Goal: Task Accomplishment & Management: Complete application form

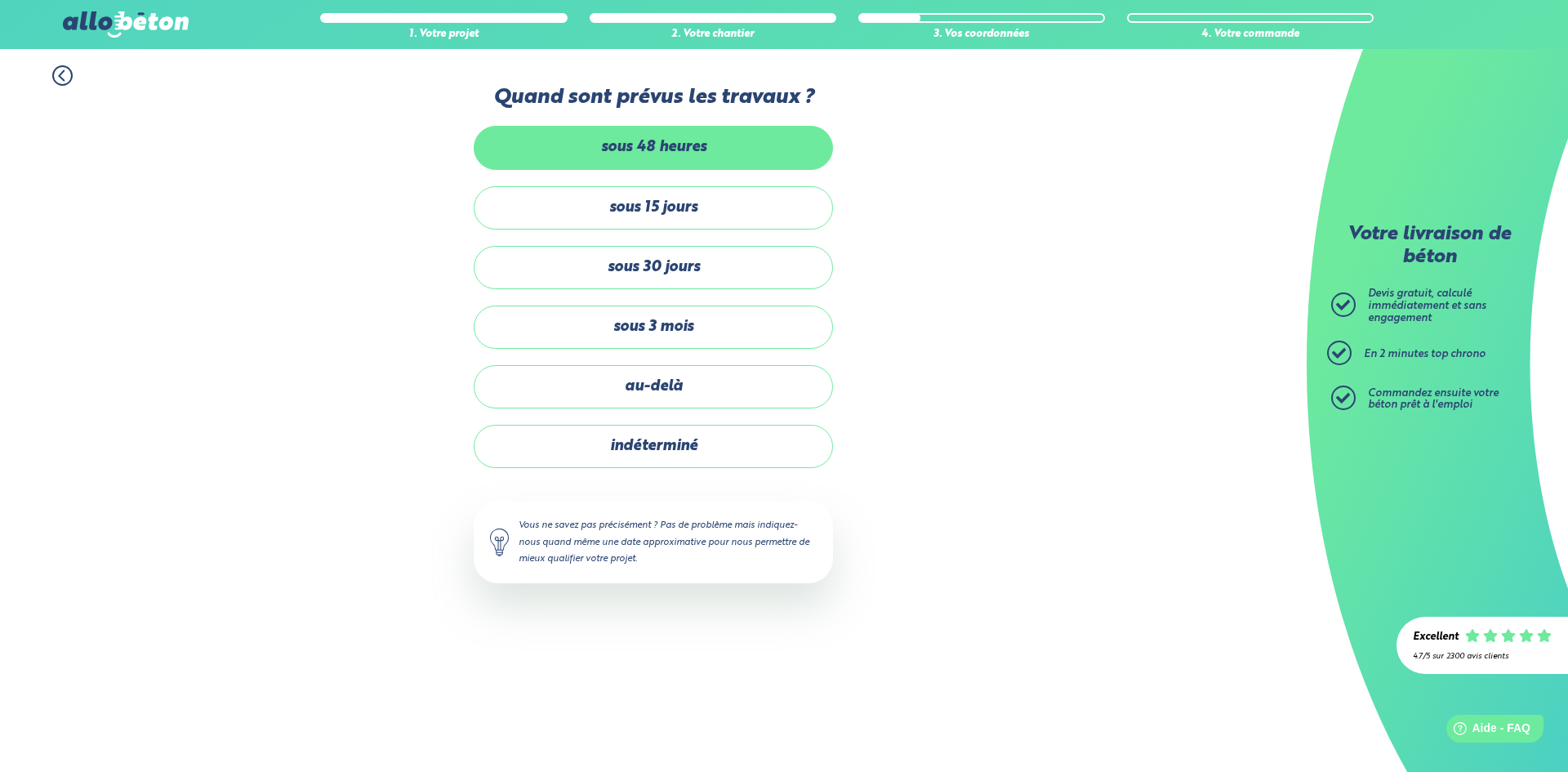
click at [702, 159] on label "sous 48 heures" at bounding box center [653, 148] width 360 height 43
click at [0, 0] on input "sous 48 heures" at bounding box center [0, 0] width 0 height 0
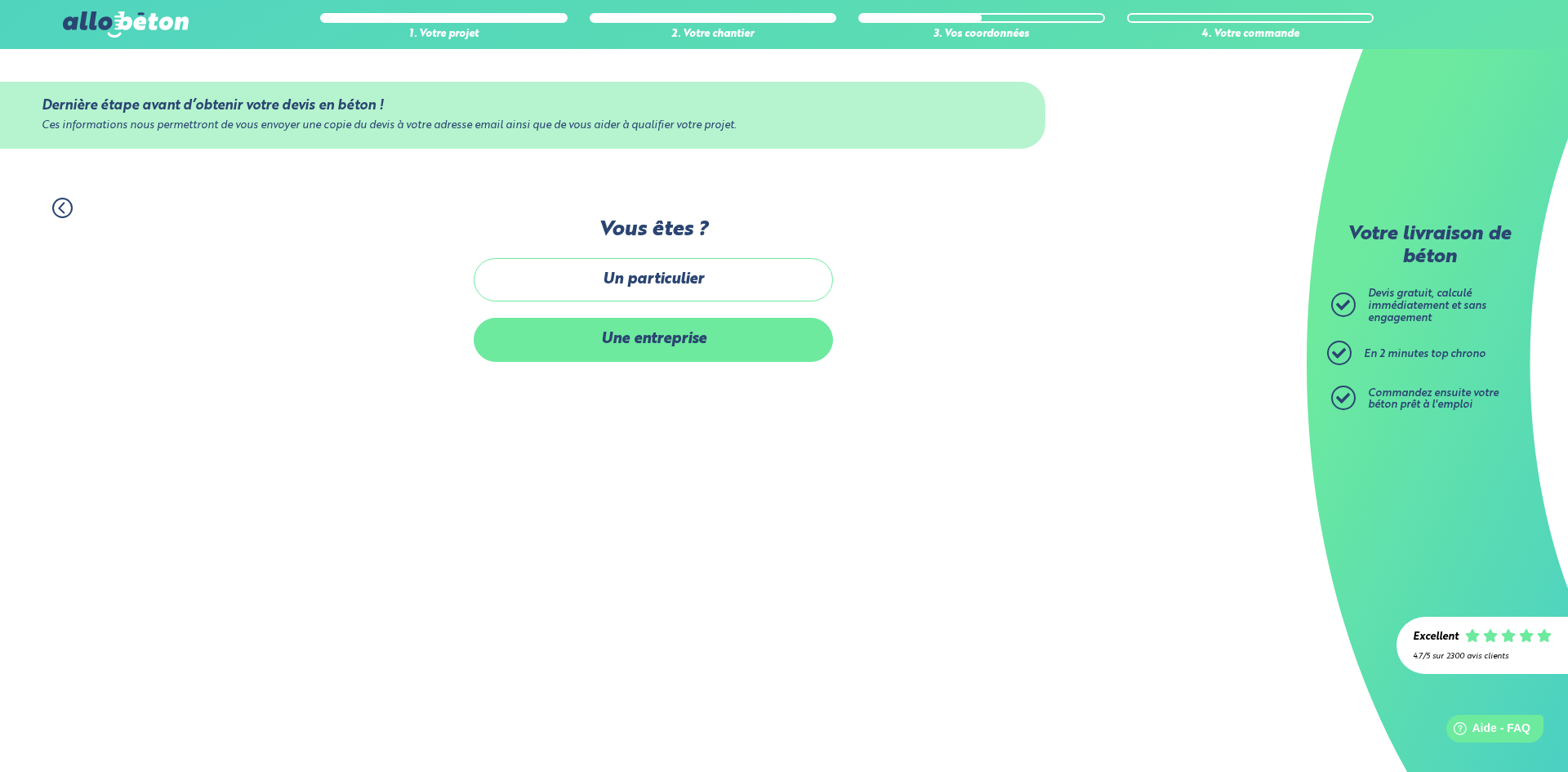
click at [660, 349] on label "Une entreprise" at bounding box center [653, 339] width 360 height 43
click at [0, 0] on input "Une entreprise" at bounding box center [0, 0] width 0 height 0
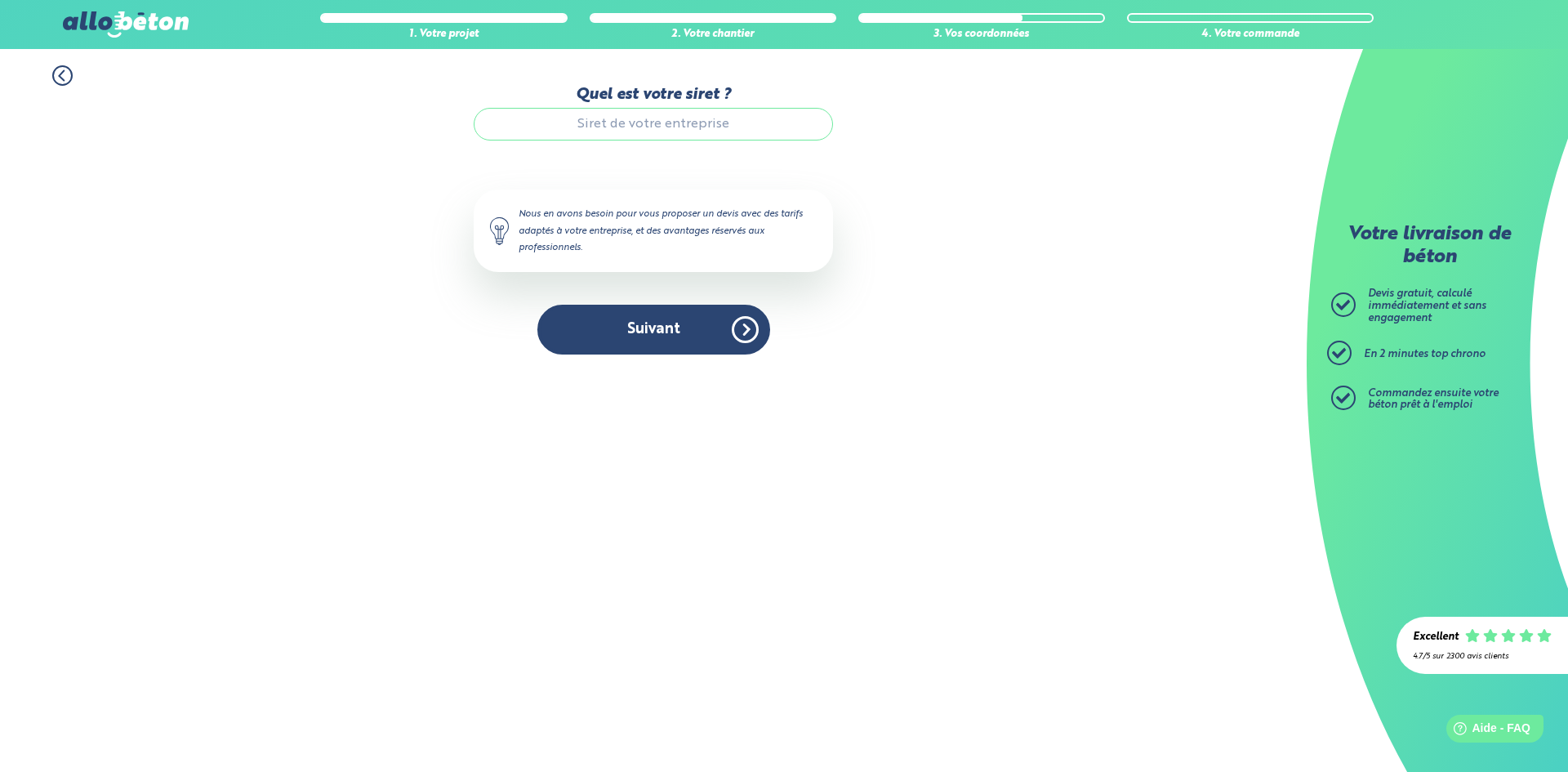
click at [685, 122] on input "Quel est votre siret ?" at bounding box center [653, 125] width 360 height 33
paste input "89920194100015"
type input "89920194100015"
click at [651, 320] on button "Suivant" at bounding box center [653, 330] width 233 height 50
click at [699, 349] on button "Suivant" at bounding box center [653, 330] width 233 height 50
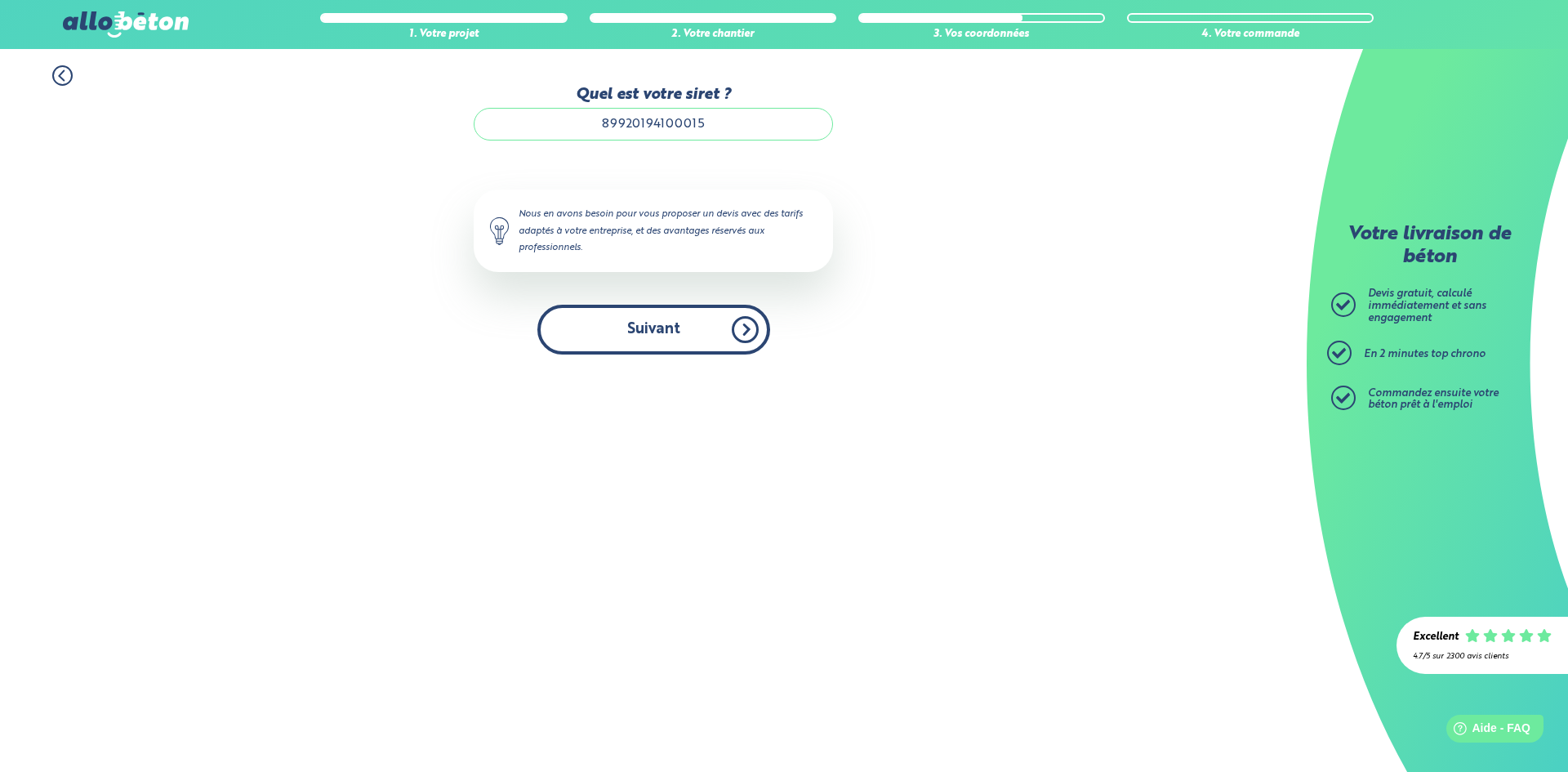
click at [686, 321] on button "Suivant" at bounding box center [653, 330] width 233 height 50
click at [600, 122] on input "89920194100015" at bounding box center [653, 125] width 360 height 33
click at [649, 320] on button "Suivant" at bounding box center [653, 330] width 233 height 50
drag, startPoint x: 709, startPoint y: 120, endPoint x: 504, endPoint y: 120, distance: 205.0
click at [504, 120] on input "89920194100015" at bounding box center [653, 125] width 360 height 33
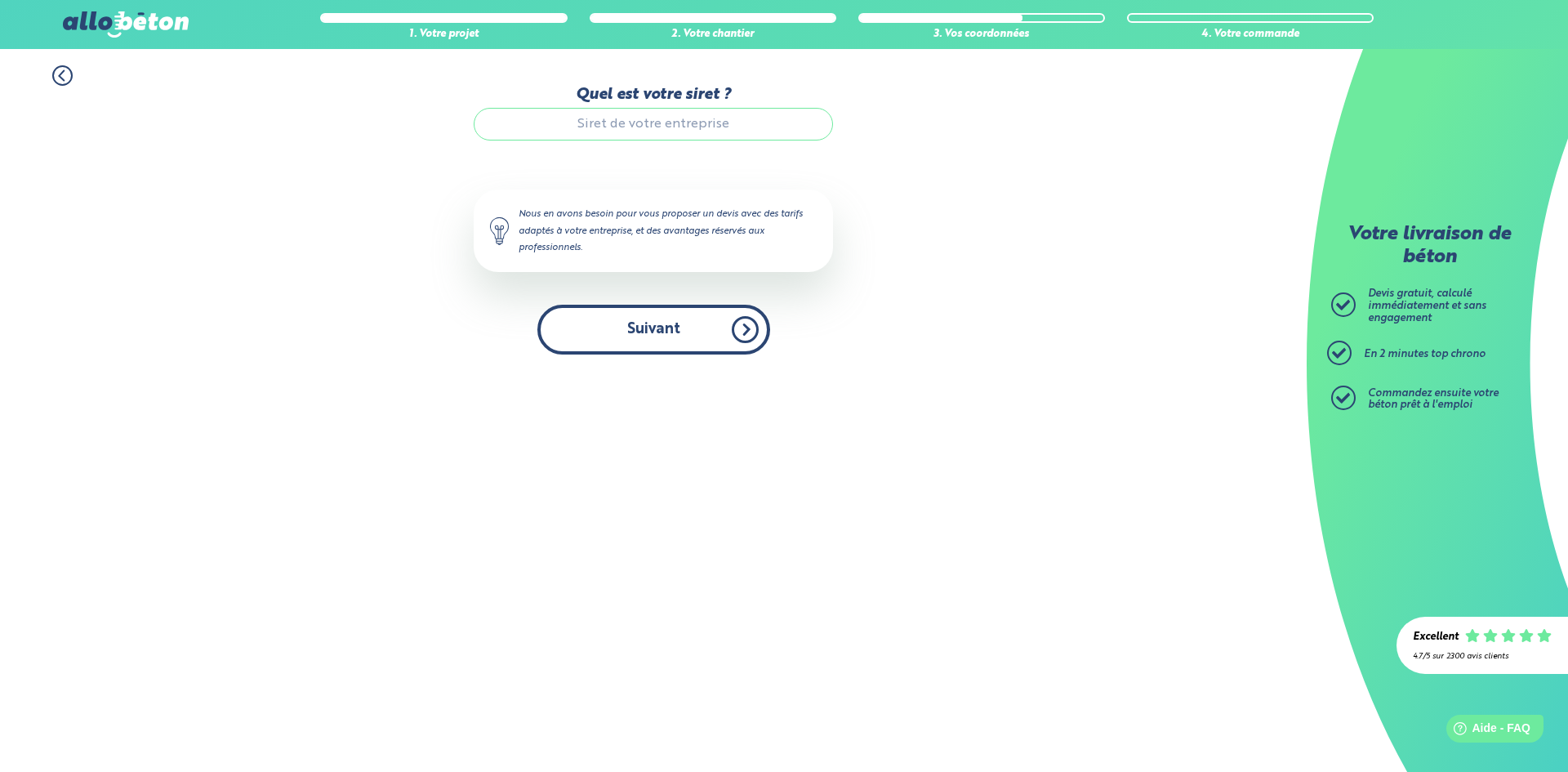
click at [665, 327] on button "Suivant" at bounding box center [653, 330] width 233 height 50
paste input "899201941"
type input "899201941"
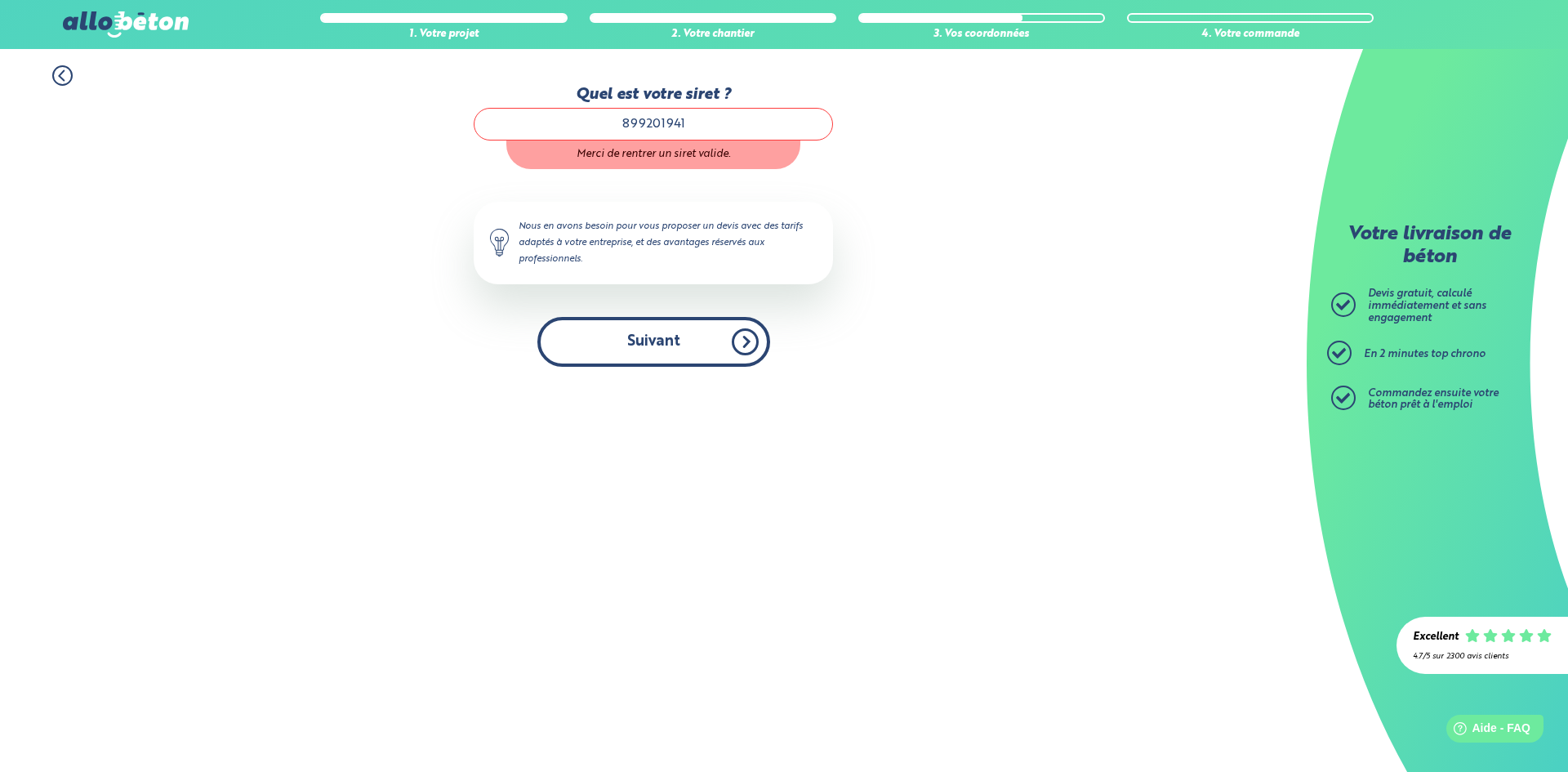
click at [650, 325] on button "Suivant" at bounding box center [653, 342] width 233 height 50
click at [669, 128] on input "899201941" at bounding box center [653, 125] width 360 height 33
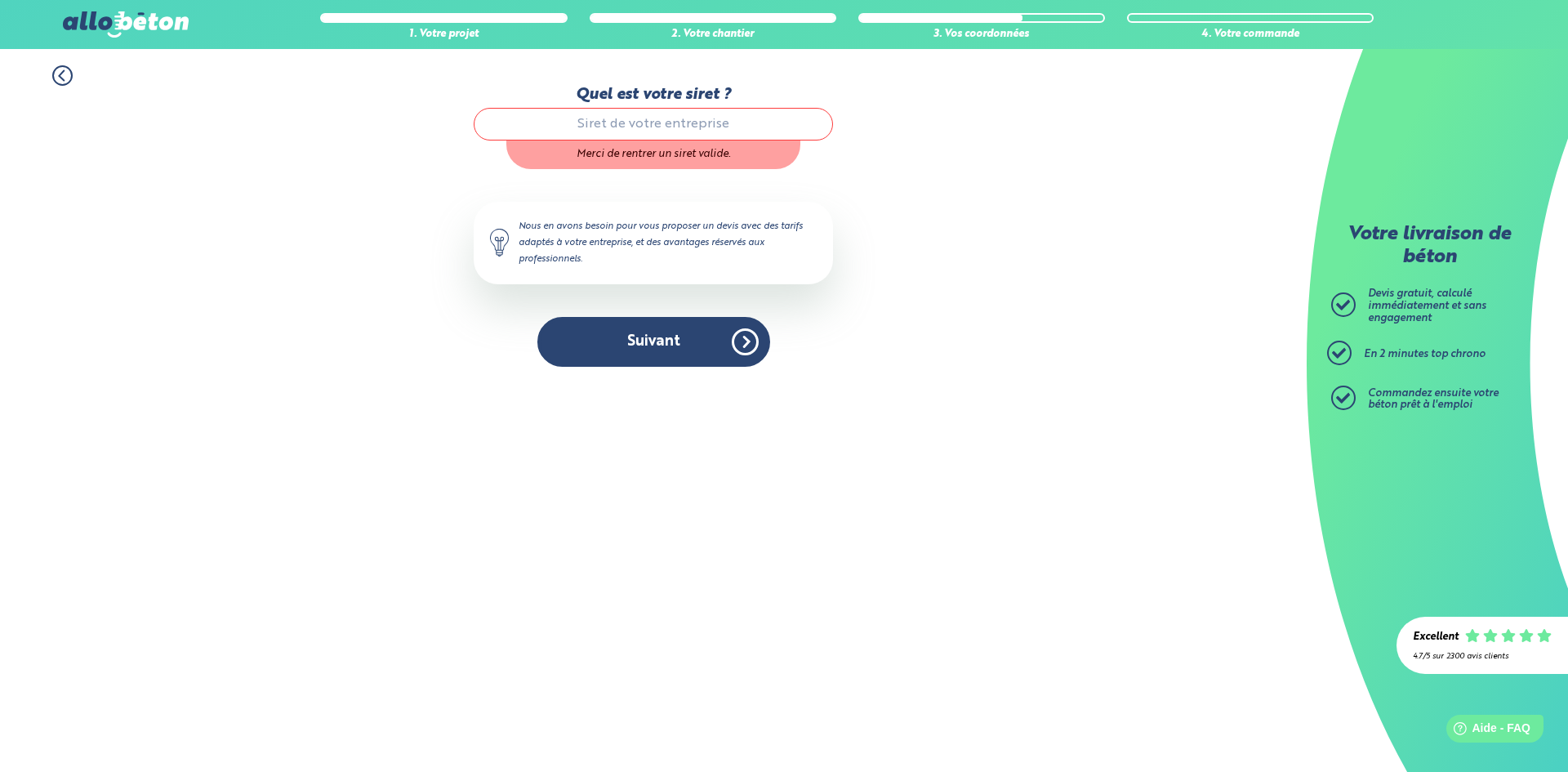
paste input "89920194100015"
type input "89920194100015"
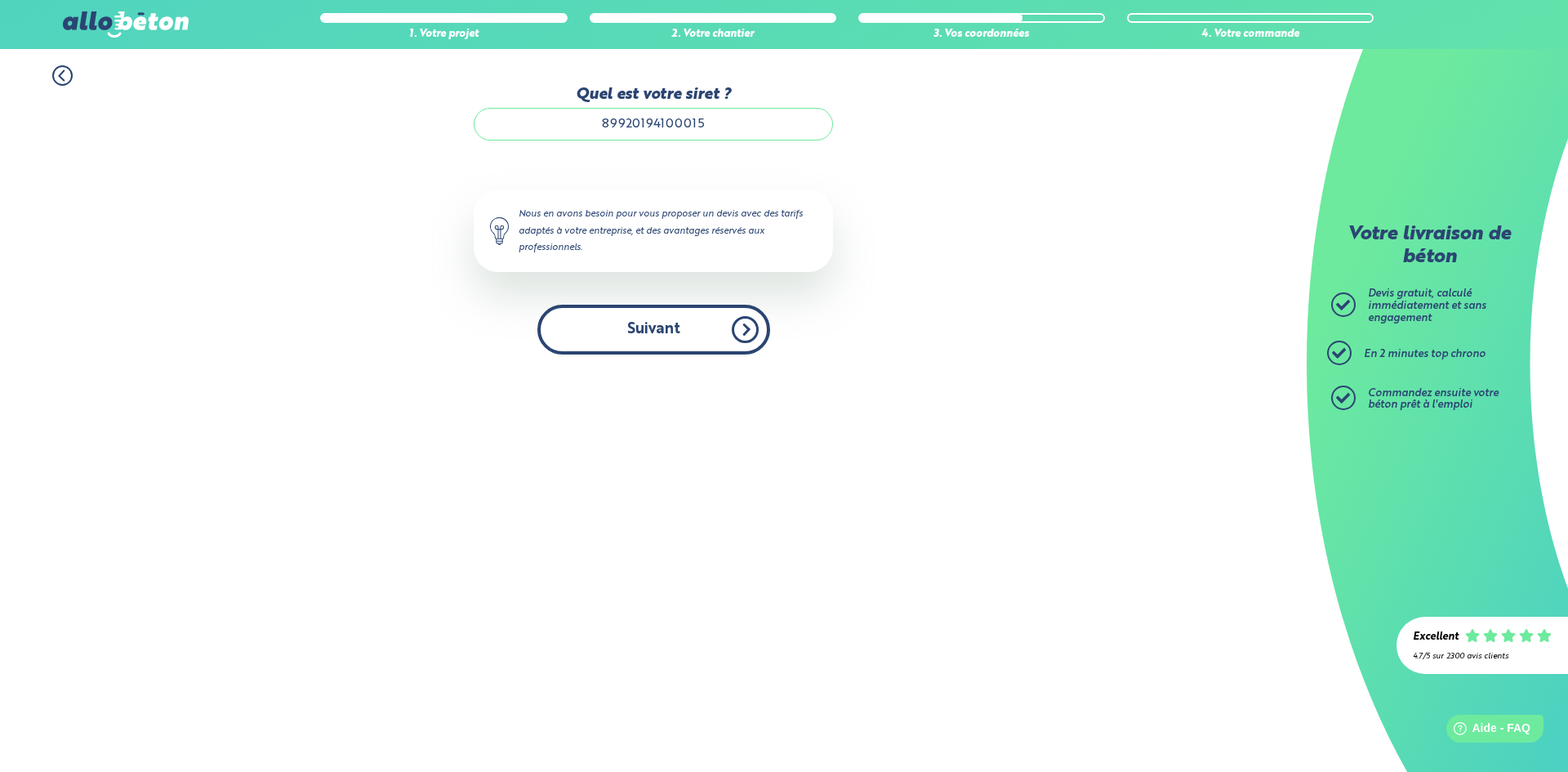
click at [662, 340] on button "Suivant" at bounding box center [653, 330] width 233 height 50
click at [669, 332] on button "Suivant" at bounding box center [653, 330] width 233 height 50
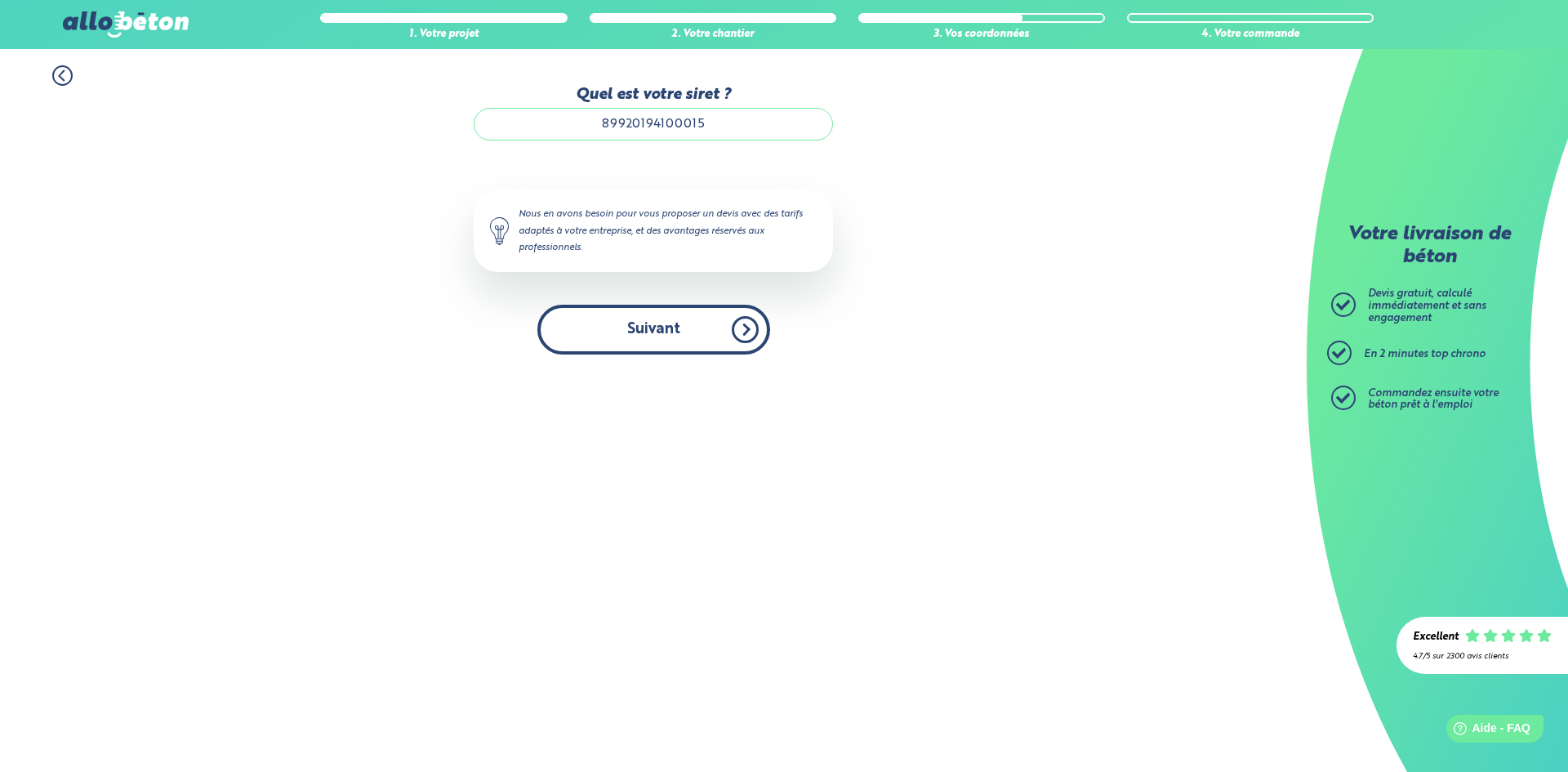
click at [669, 332] on button "Suivant" at bounding box center [653, 330] width 233 height 50
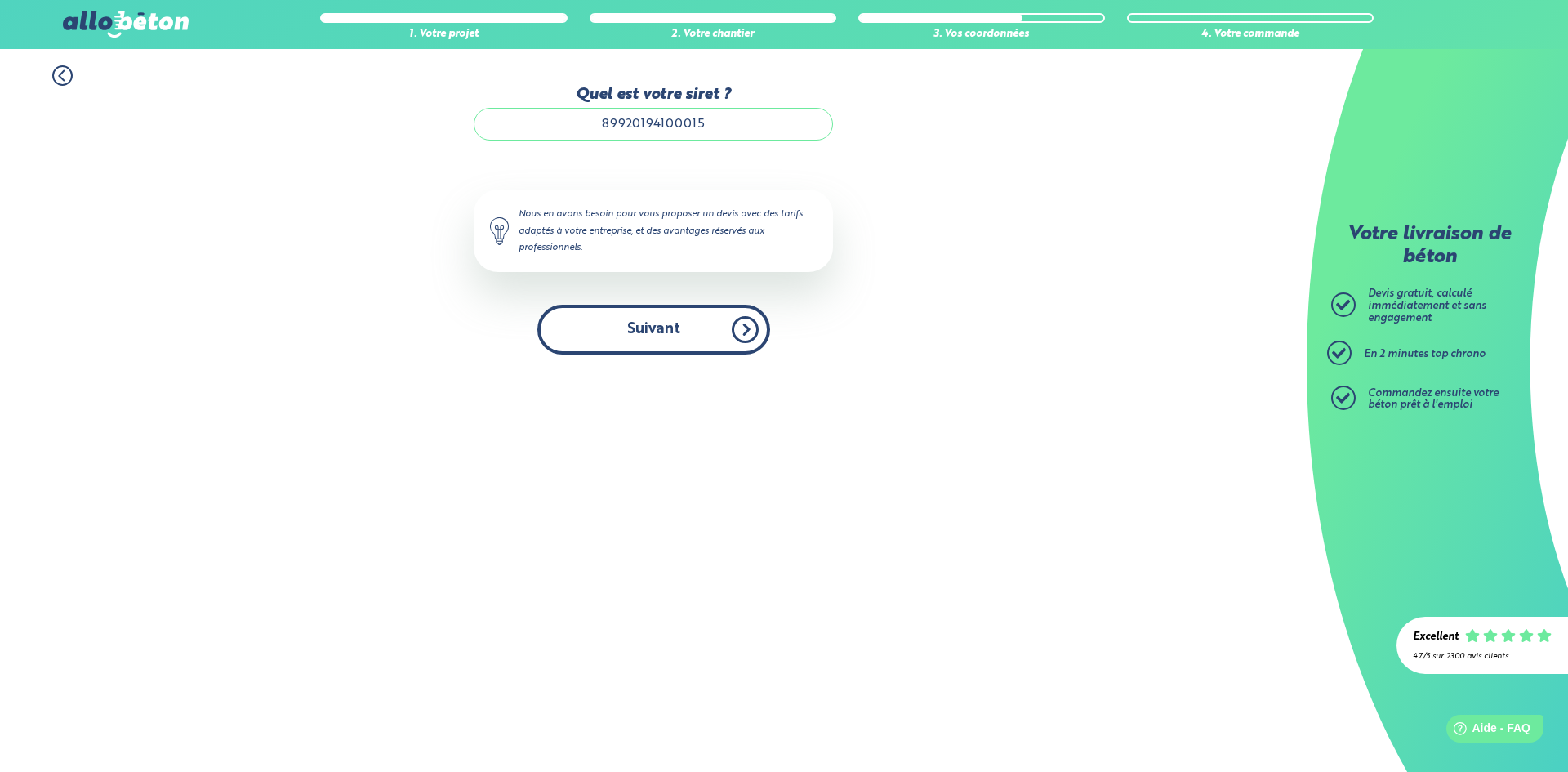
click at [669, 332] on button "Suivant" at bounding box center [653, 330] width 233 height 50
click at [60, 76] on icon at bounding box center [62, 76] width 5 height 9
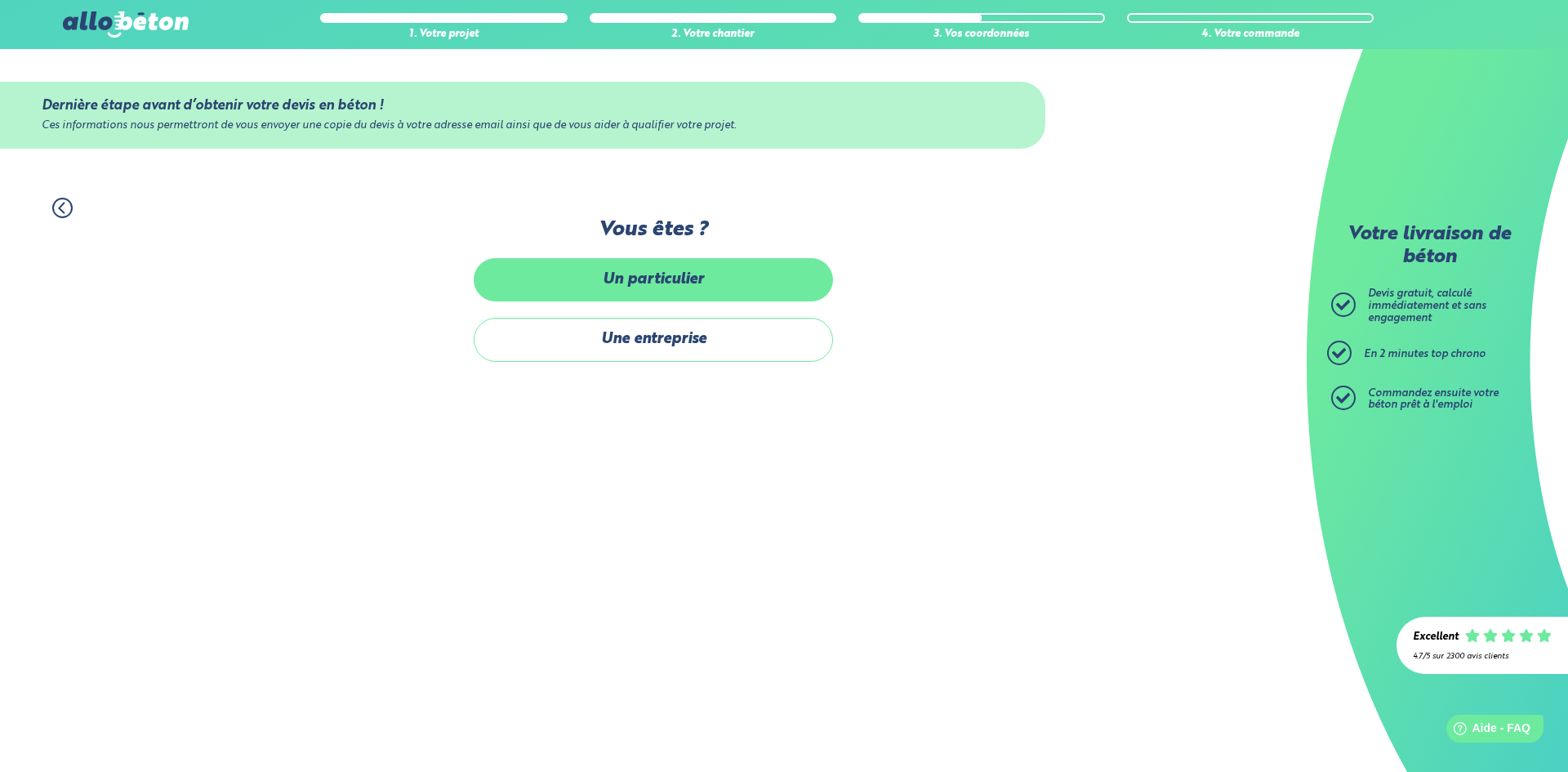
click at [602, 278] on label "Un particulier" at bounding box center [653, 280] width 360 height 43
click at [0, 0] on input "Un particulier" at bounding box center [0, 0] width 0 height 0
